Goal: Information Seeking & Learning: Learn about a topic

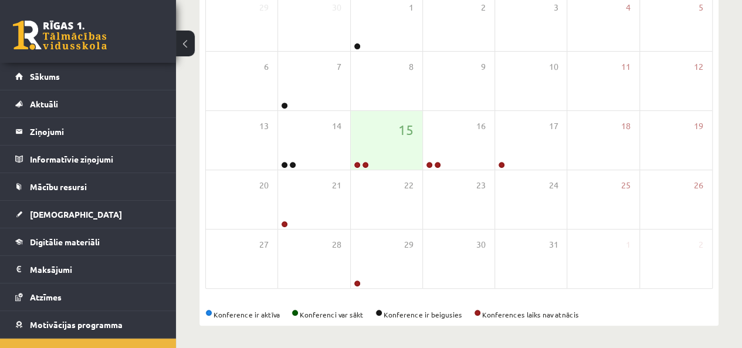
scroll to position [42, 0]
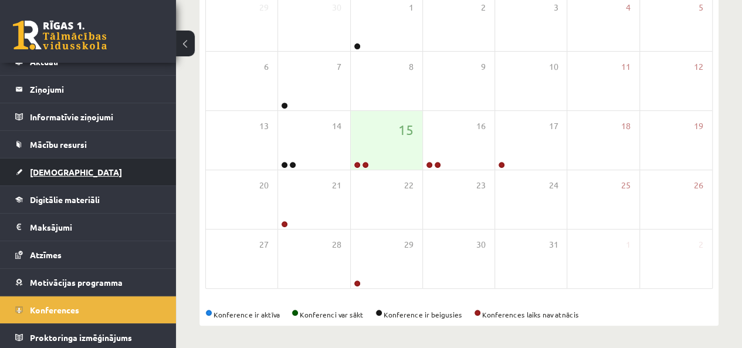
click at [46, 180] on link "[DEMOGRAPHIC_DATA]" at bounding box center [88, 171] width 146 height 27
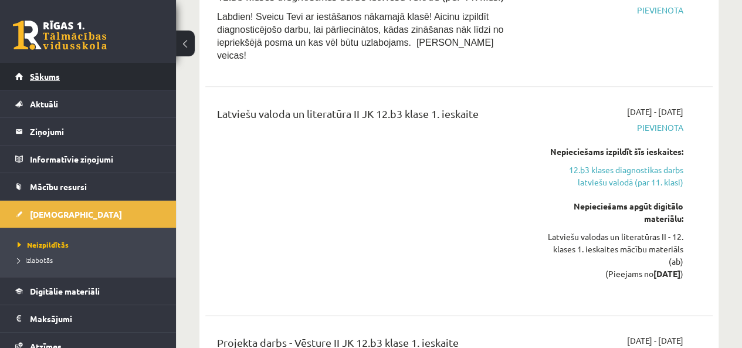
click at [36, 78] on span "Sākums" at bounding box center [45, 76] width 30 height 11
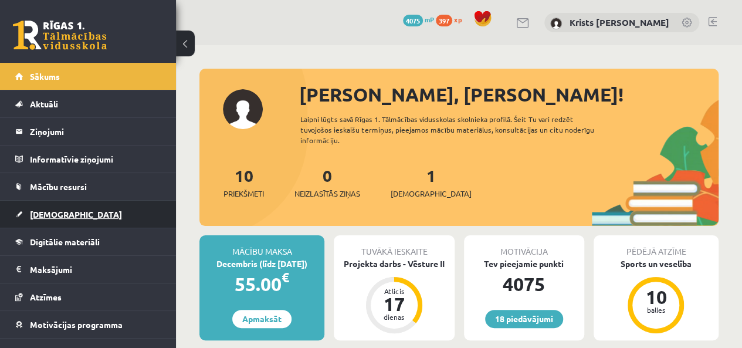
click at [48, 213] on span "[DEMOGRAPHIC_DATA]" at bounding box center [76, 214] width 92 height 11
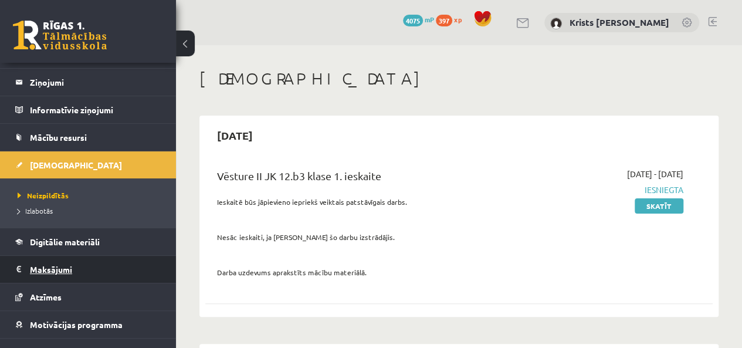
scroll to position [91, 0]
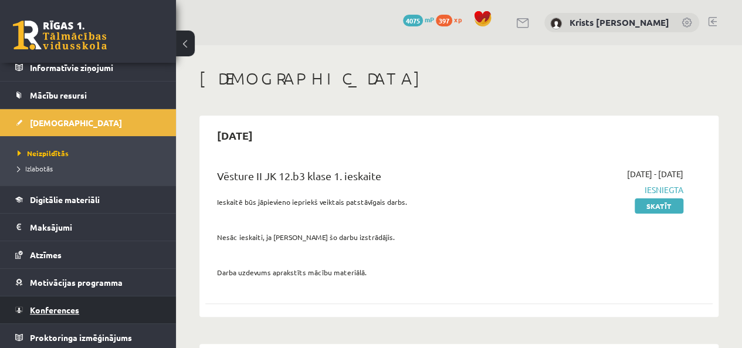
click at [62, 310] on span "Konferences" at bounding box center [54, 309] width 49 height 11
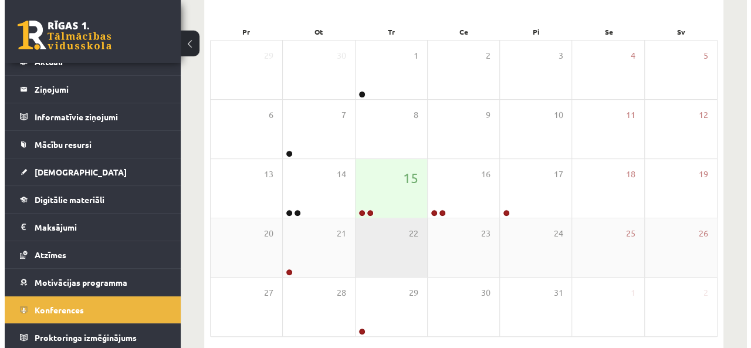
scroll to position [176, 0]
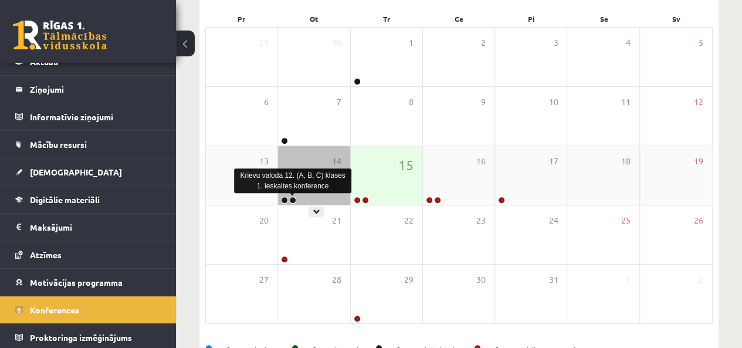
click at [294, 200] on link at bounding box center [292, 199] width 7 height 7
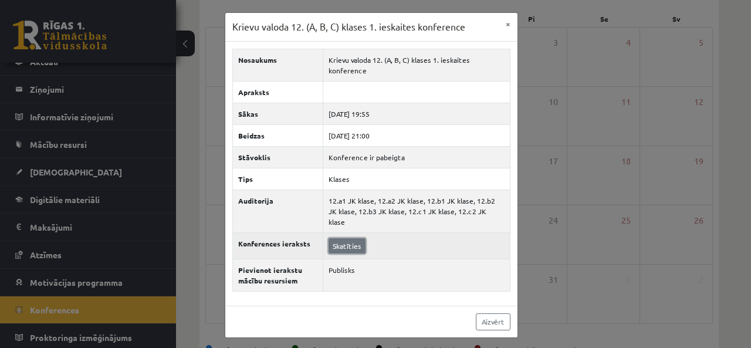
click at [346, 238] on link "Skatīties" at bounding box center [346, 245] width 37 height 15
